Goal: Leave review/rating: Leave review/rating

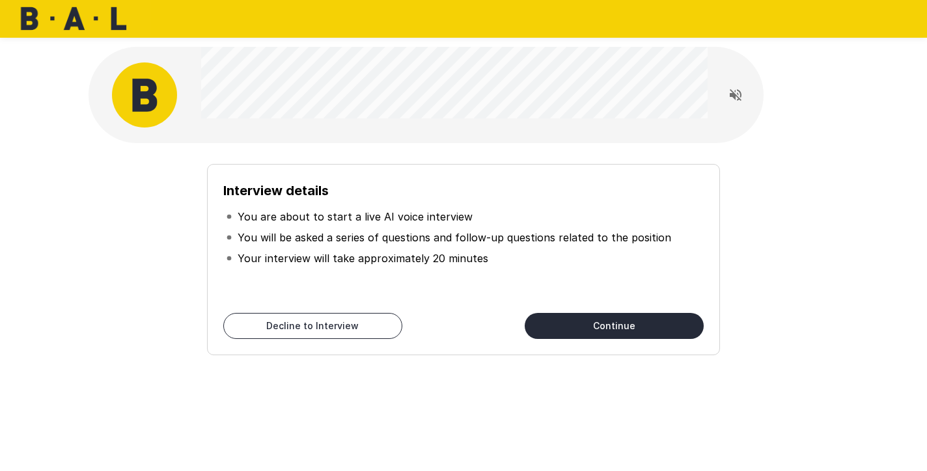
click at [595, 321] on button "Continue" at bounding box center [613, 326] width 179 height 26
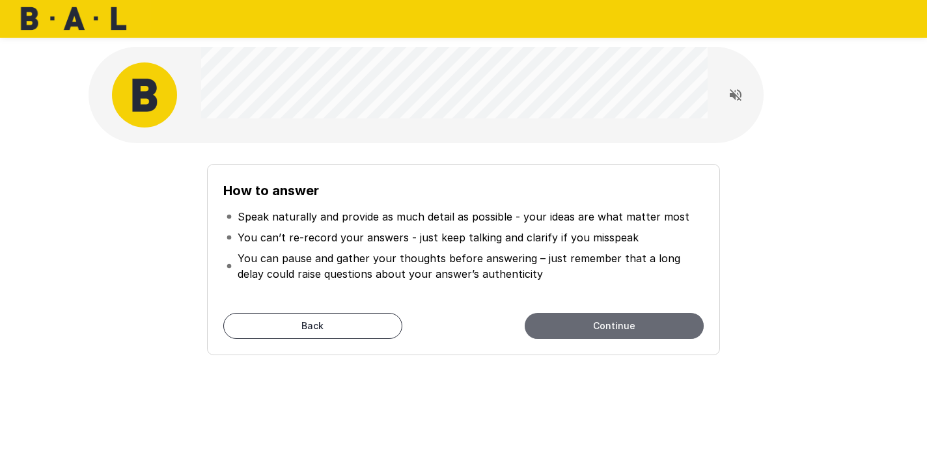
click at [590, 321] on button "Continue" at bounding box center [613, 326] width 179 height 26
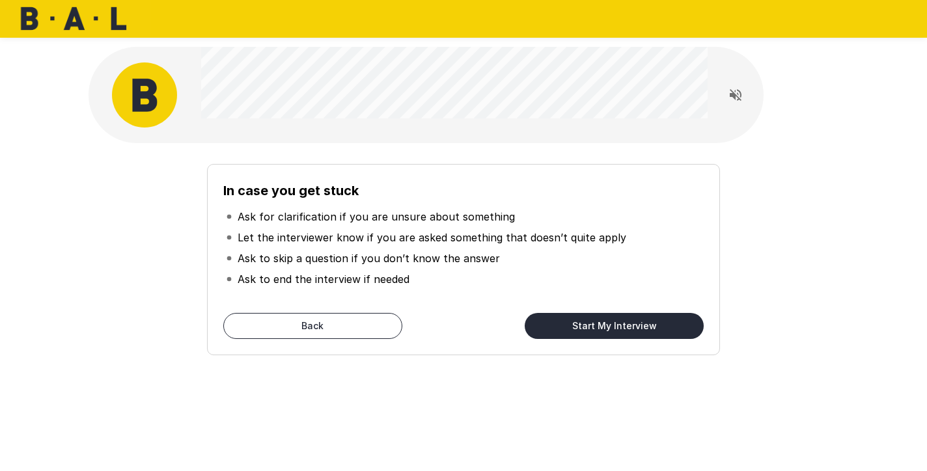
click at [608, 325] on button "Start My Interview" at bounding box center [613, 326] width 179 height 26
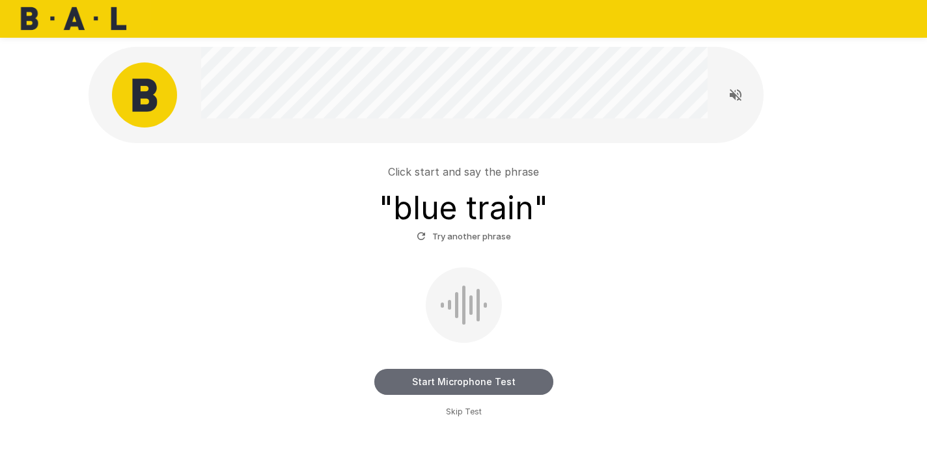
click at [499, 377] on button "Start Microphone Test" at bounding box center [463, 382] width 179 height 26
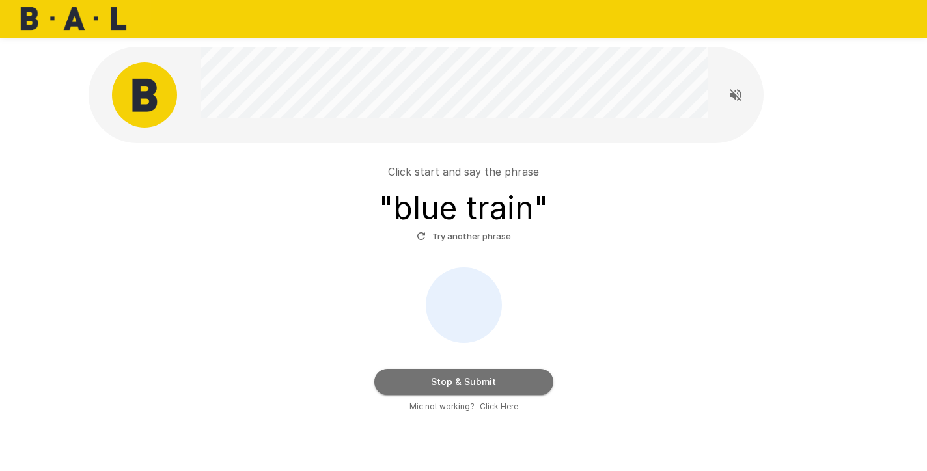
click at [479, 375] on button "Stop & Submit" at bounding box center [463, 382] width 179 height 26
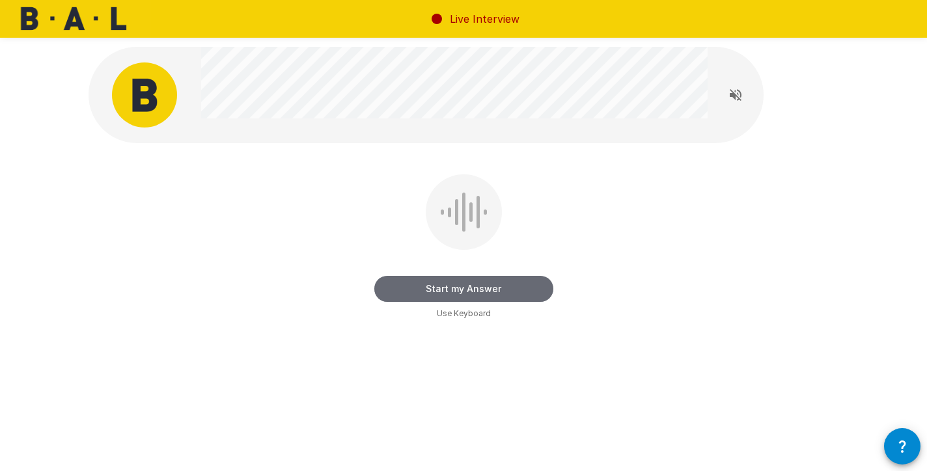
click at [471, 283] on button "Start my Answer" at bounding box center [463, 289] width 179 height 26
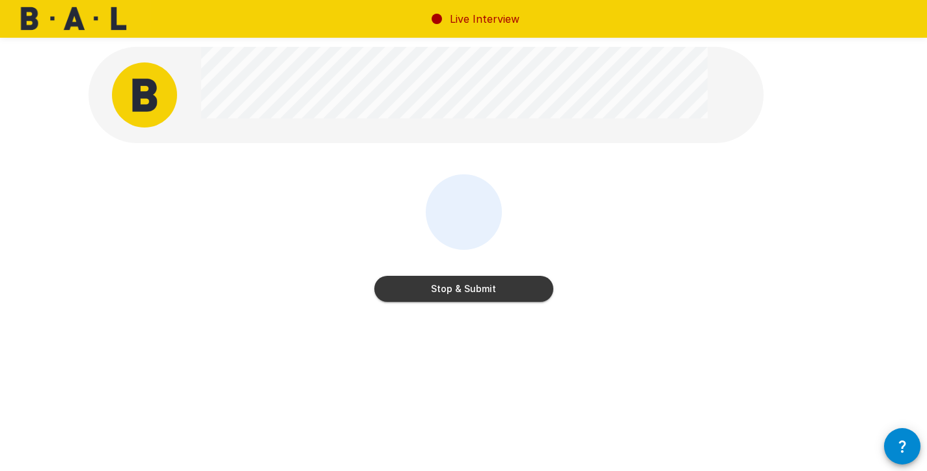
click at [461, 288] on button "Stop & Submit" at bounding box center [463, 289] width 179 height 26
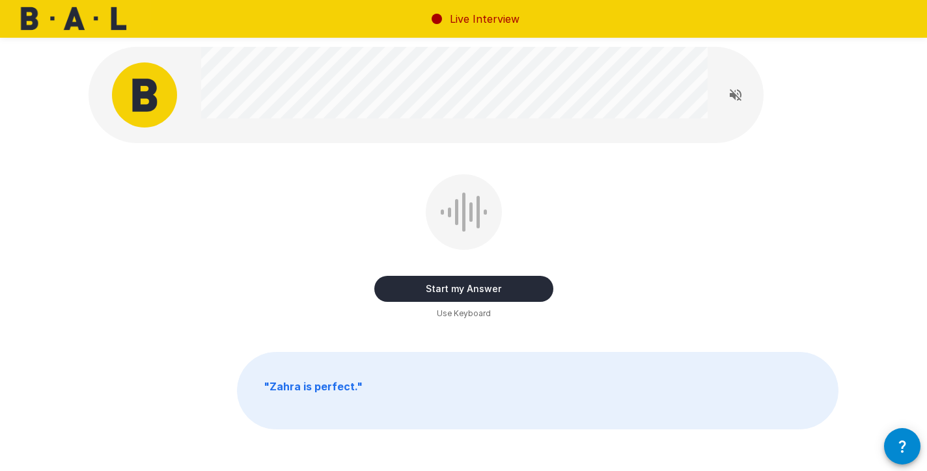
click at [463, 289] on button "Start my Answer" at bounding box center [463, 289] width 179 height 26
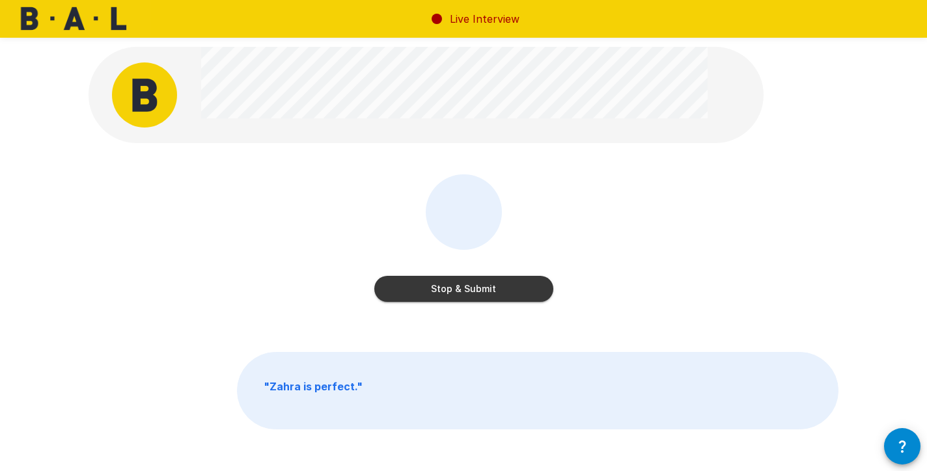
click at [498, 290] on button "Stop & Submit" at bounding box center [463, 289] width 179 height 26
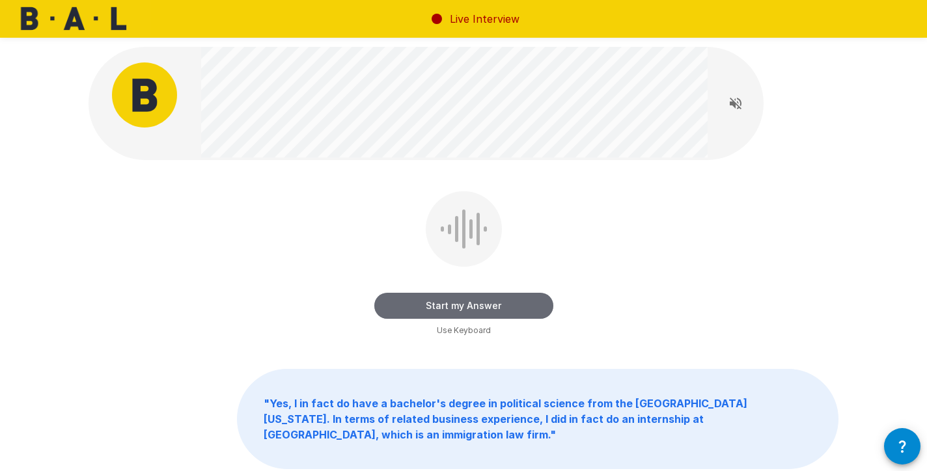
click at [461, 304] on button "Start my Answer" at bounding box center [463, 306] width 179 height 26
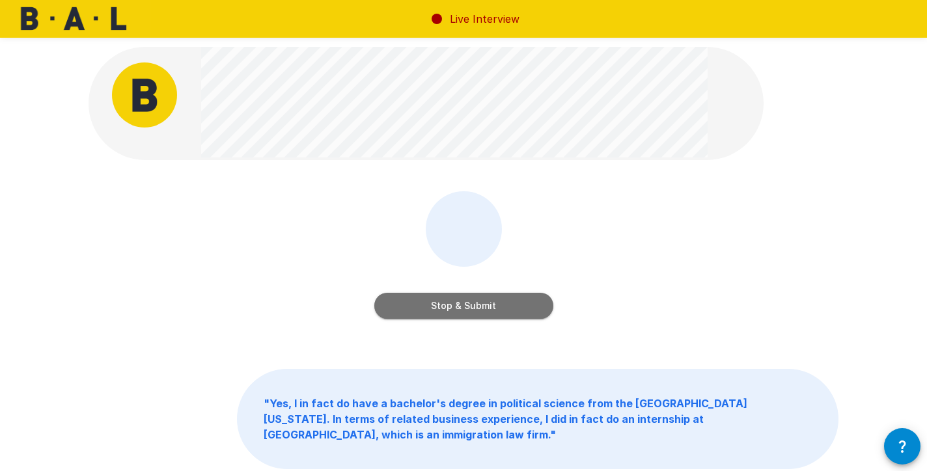
click at [480, 307] on button "Stop & Submit" at bounding box center [463, 306] width 179 height 26
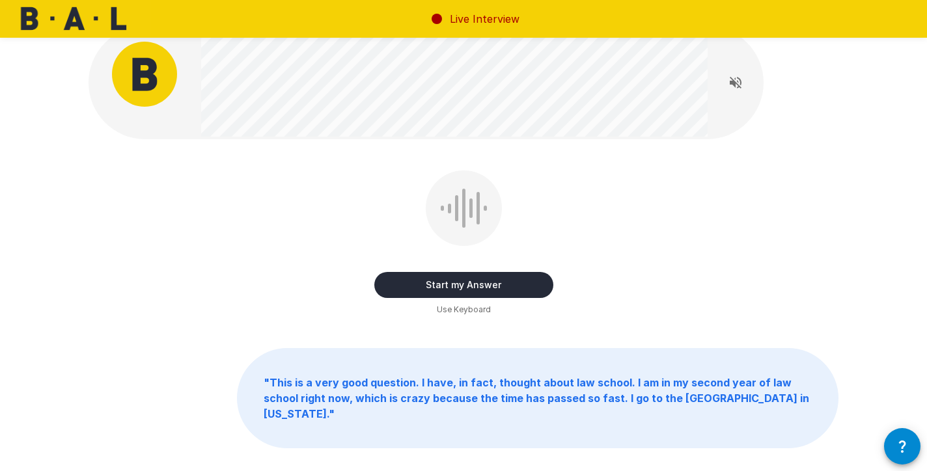
scroll to position [11, 0]
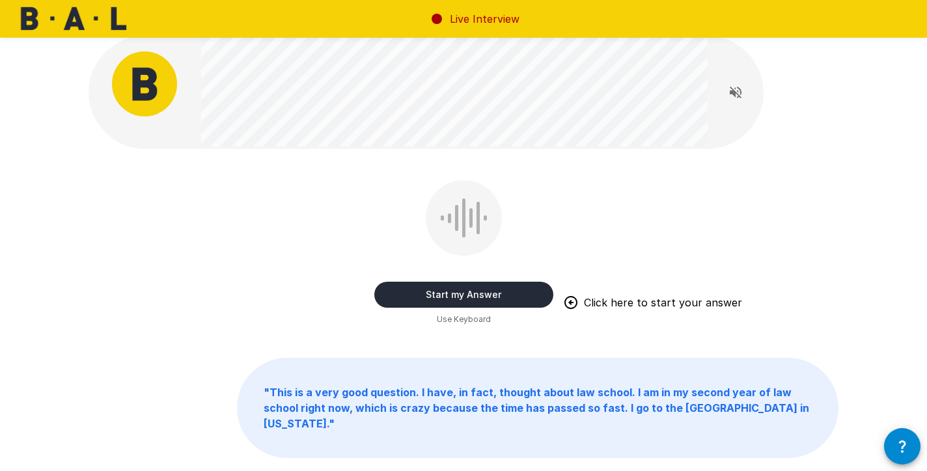
click at [464, 291] on button "Start my Answer" at bounding box center [463, 295] width 179 height 26
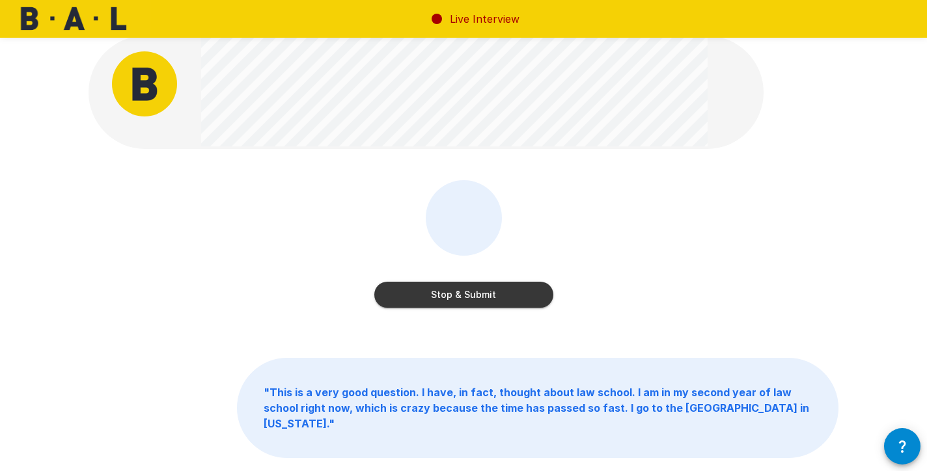
click at [478, 290] on button "Stop & Submit" at bounding box center [463, 295] width 179 height 26
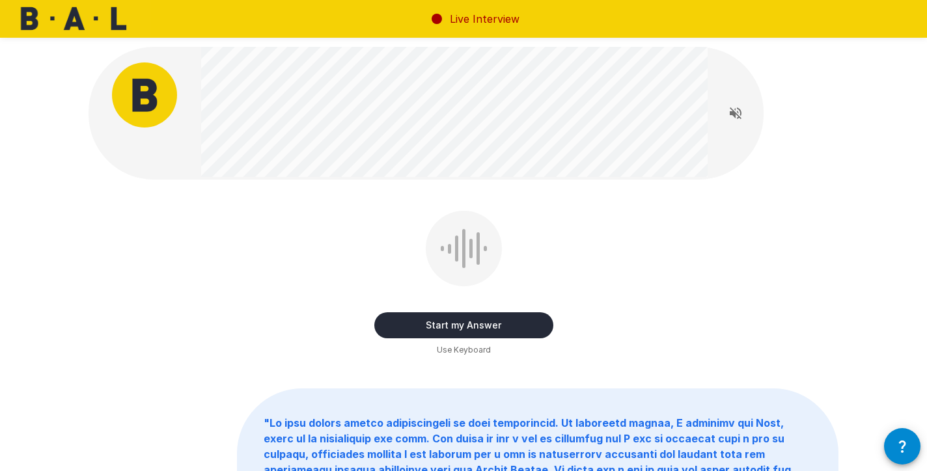
scroll to position [0, 0]
click at [459, 322] on button "Start my Answer" at bounding box center [463, 325] width 179 height 26
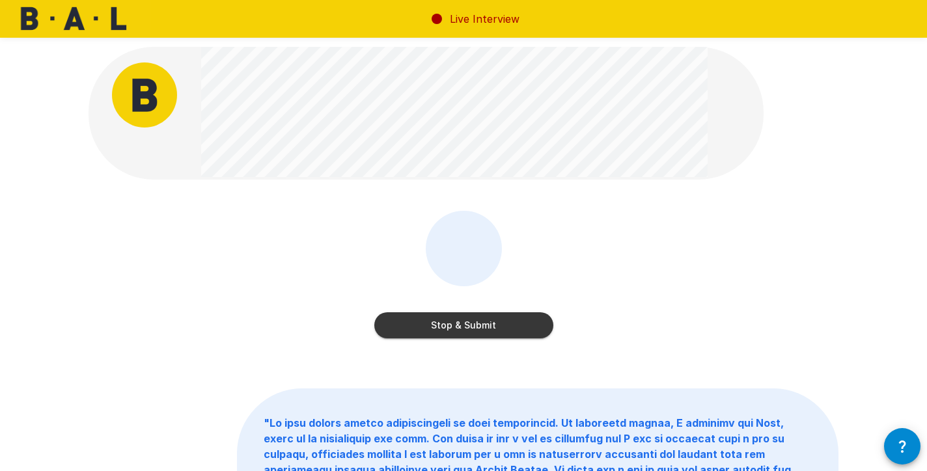
click at [468, 327] on button "Stop & Submit" at bounding box center [463, 325] width 179 height 26
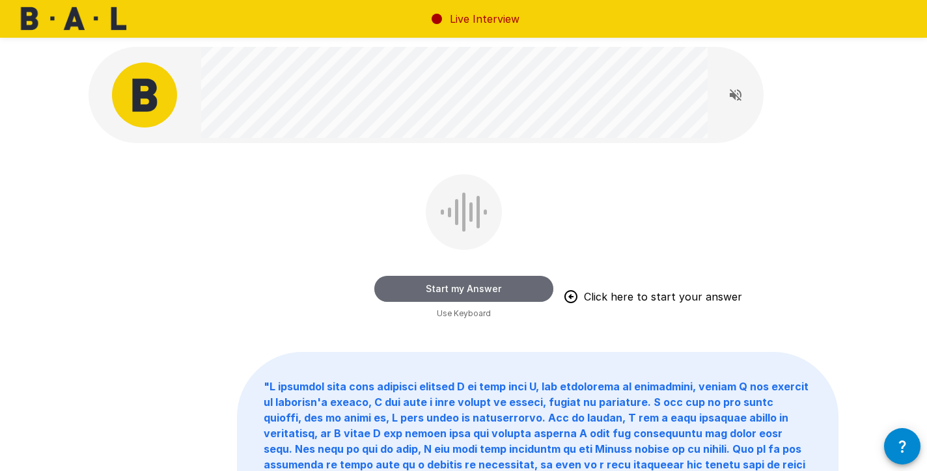
click at [453, 290] on button "Start my Answer" at bounding box center [463, 289] width 179 height 26
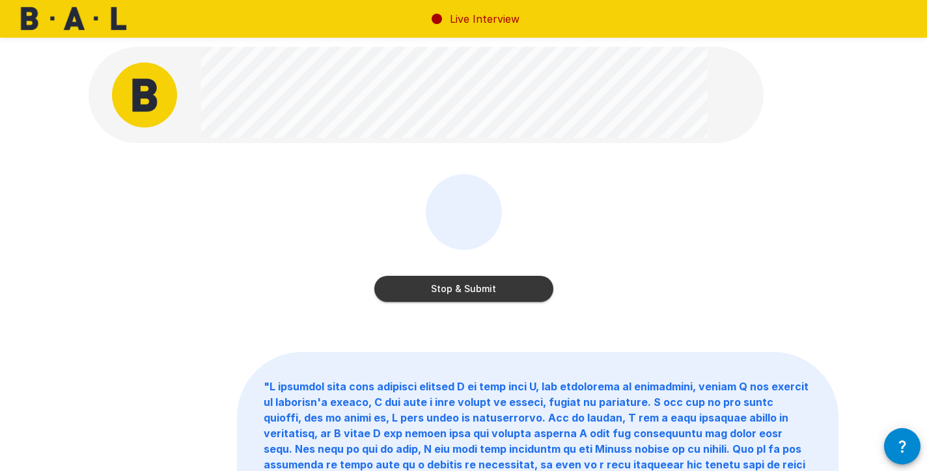
click at [498, 284] on button "Stop & Submit" at bounding box center [463, 289] width 179 height 26
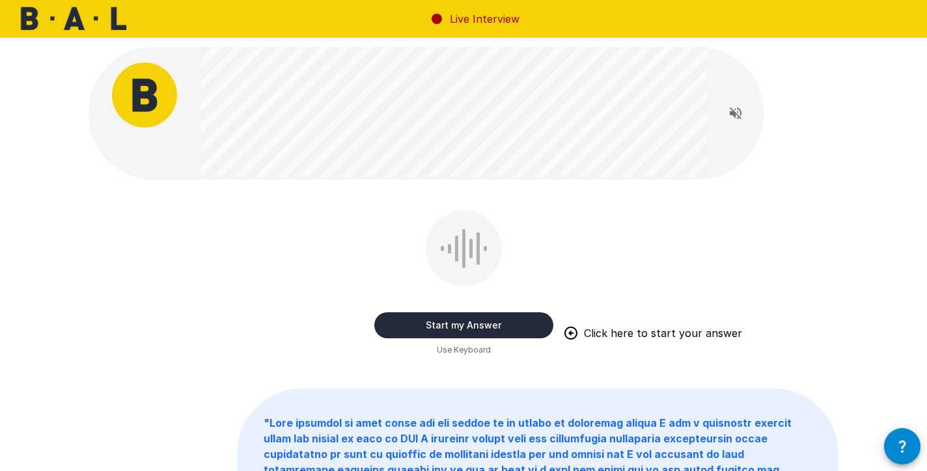
click at [489, 323] on button "Start my Answer" at bounding box center [463, 325] width 179 height 26
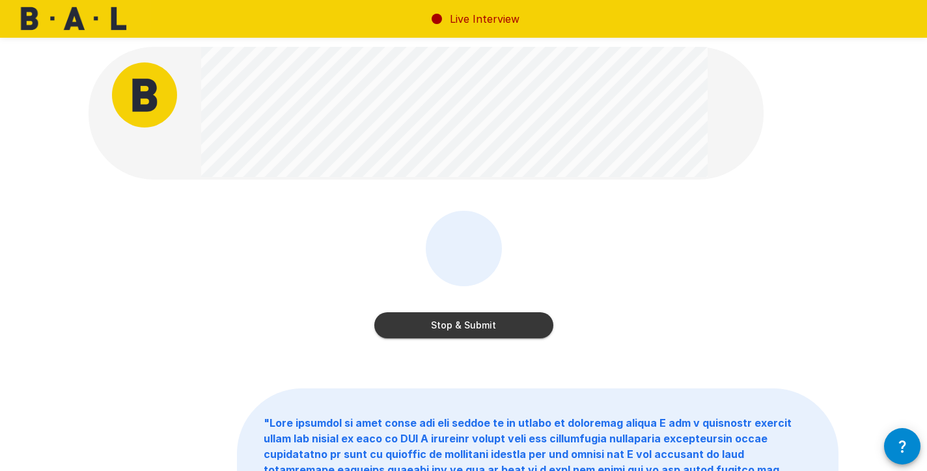
click at [461, 327] on button "Stop & Submit" at bounding box center [463, 325] width 179 height 26
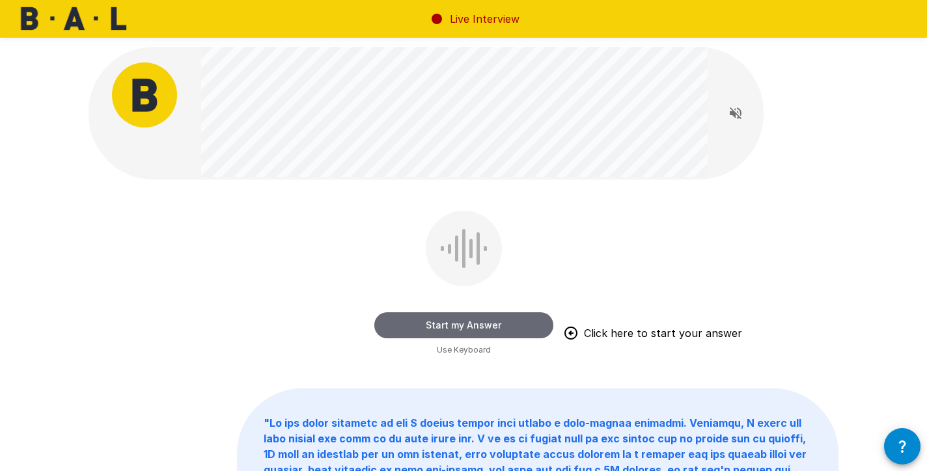
click at [474, 315] on button "Start my Answer" at bounding box center [463, 325] width 179 height 26
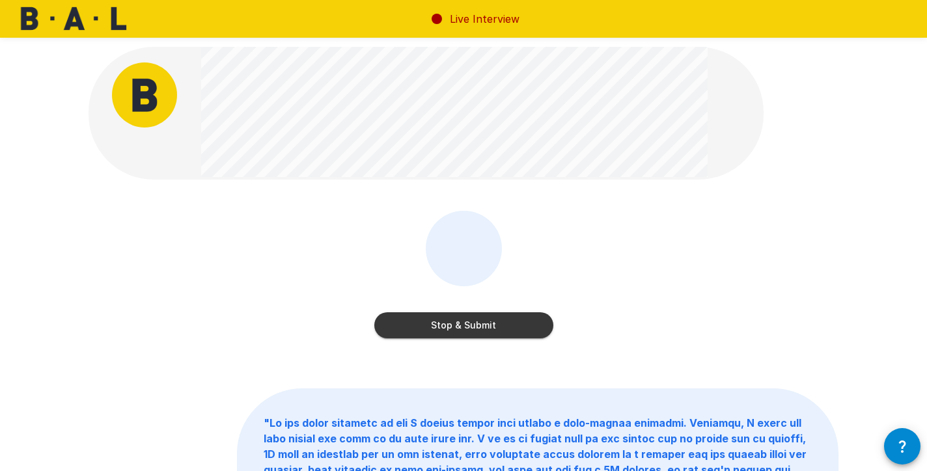
click at [452, 330] on button "Stop & Submit" at bounding box center [463, 325] width 179 height 26
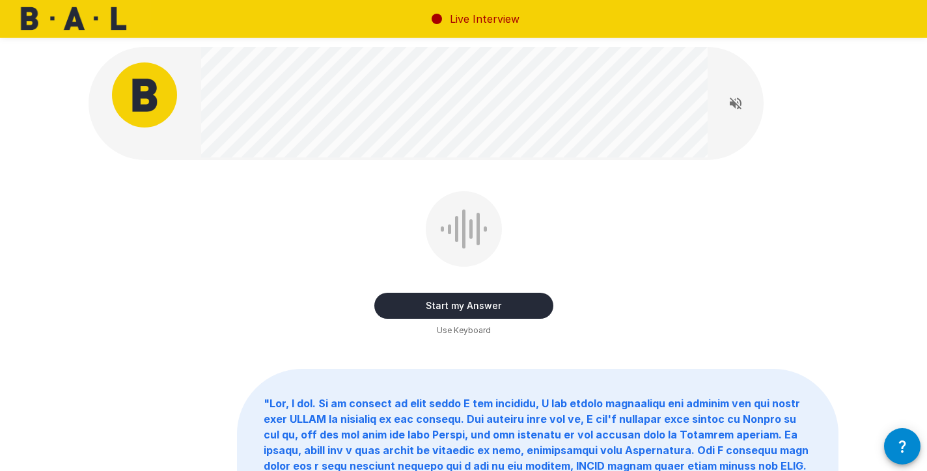
click at [483, 303] on button "Start my Answer" at bounding box center [463, 306] width 179 height 26
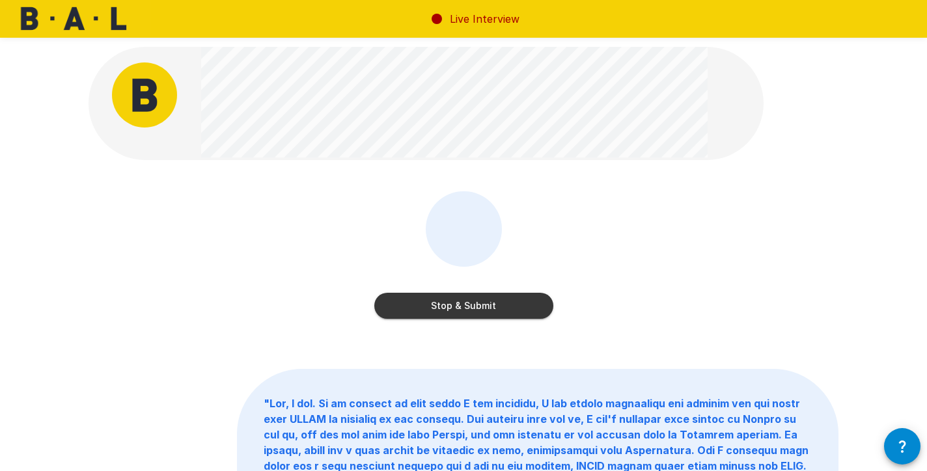
click at [461, 311] on button "Stop & Submit" at bounding box center [463, 306] width 179 height 26
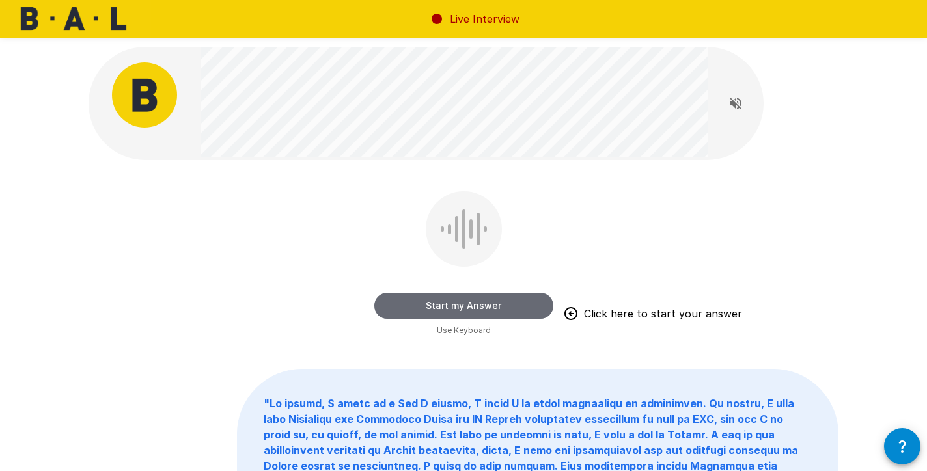
click at [464, 308] on button "Start my Answer" at bounding box center [463, 306] width 179 height 26
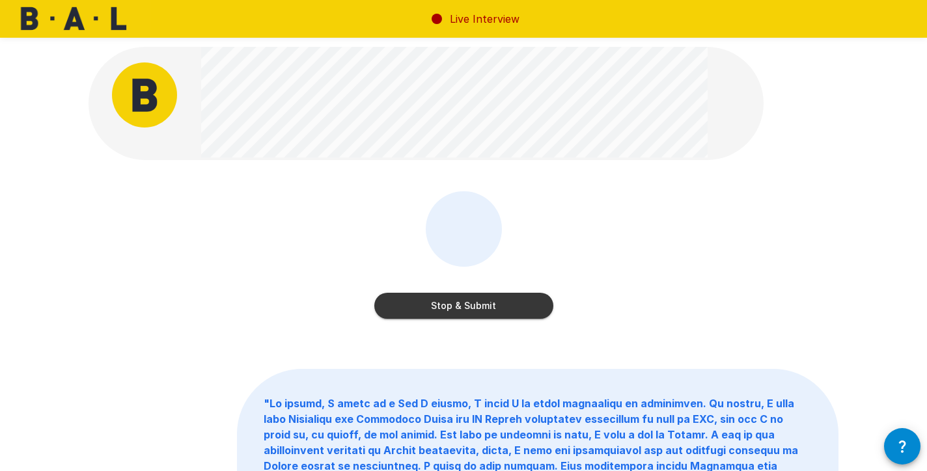
click at [432, 295] on button "Stop & Submit" at bounding box center [463, 306] width 179 height 26
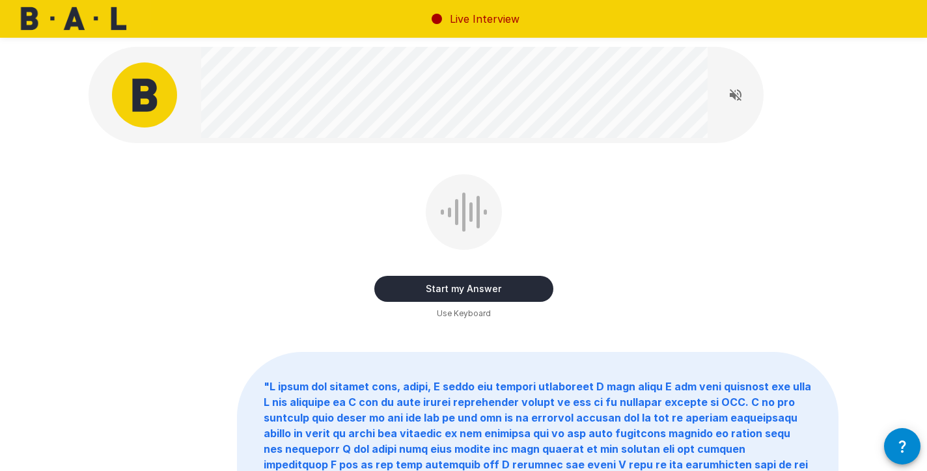
click at [461, 287] on button "Start my Answer" at bounding box center [463, 289] width 179 height 26
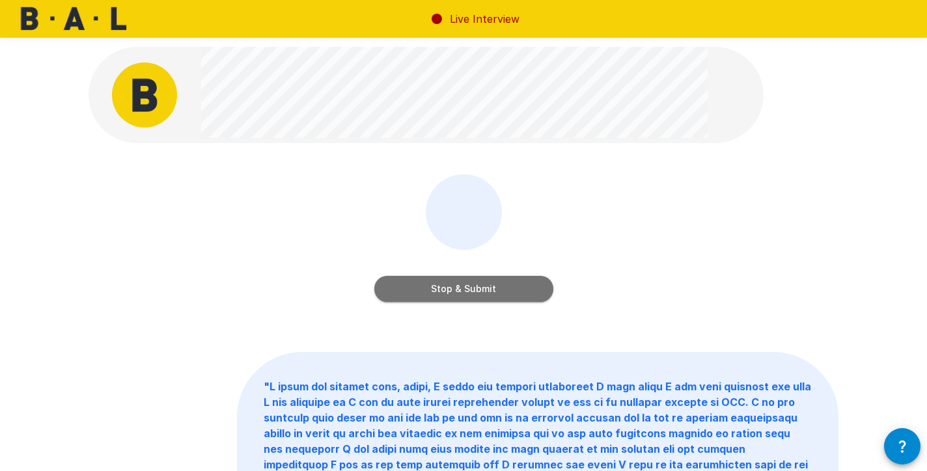
click at [478, 285] on button "Stop & Submit" at bounding box center [463, 289] width 179 height 26
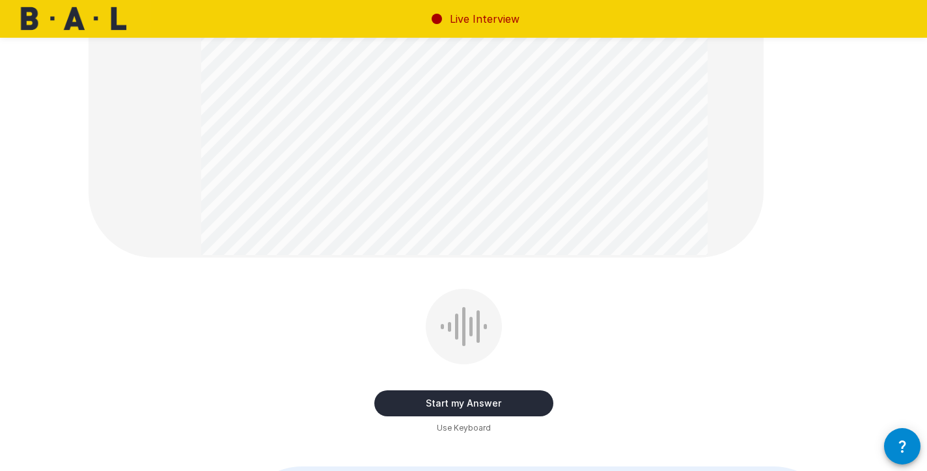
scroll to position [346, 0]
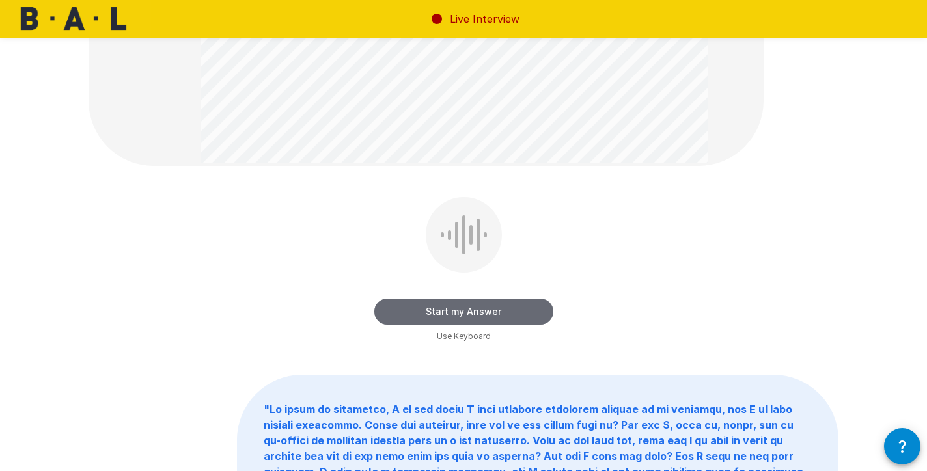
click at [440, 316] on button "Start my Answer" at bounding box center [463, 312] width 179 height 26
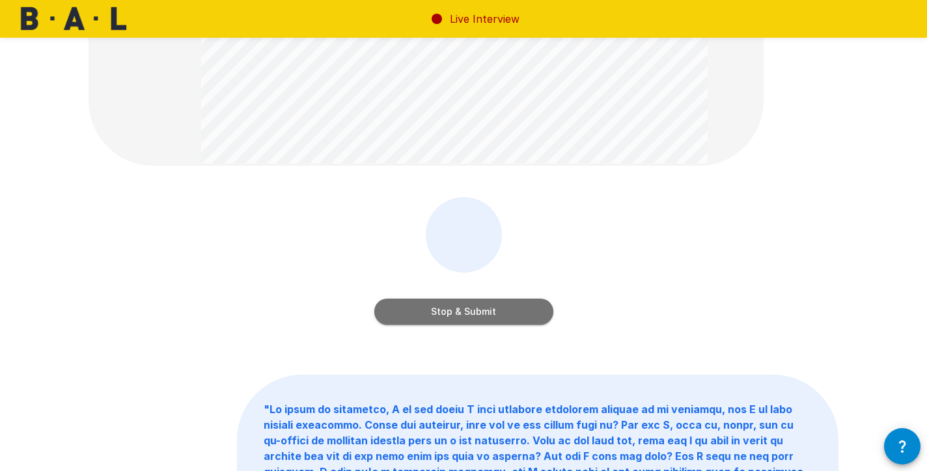
click at [437, 306] on button "Stop & Submit" at bounding box center [463, 312] width 179 height 26
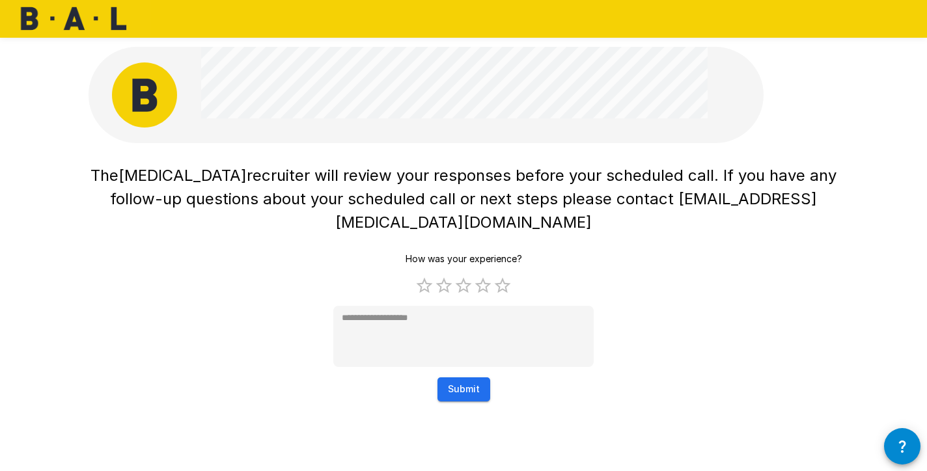
scroll to position [0, 0]
click at [498, 276] on label "5 Stars" at bounding box center [503, 286] width 20 height 20
type textarea "*"
click at [467, 377] on button "Submit" at bounding box center [463, 389] width 53 height 24
